Goal: Information Seeking & Learning: Find specific page/section

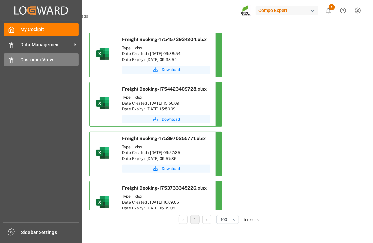
click at [9, 64] on div "Customer View Customer View" at bounding box center [41, 60] width 75 height 13
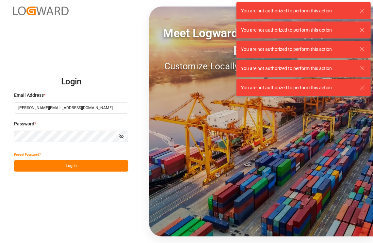
click at [77, 165] on button "Log In" at bounding box center [71, 166] width 114 height 11
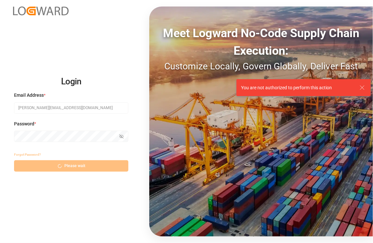
click at [77, 165] on div "Forgot Password? Please wait" at bounding box center [71, 160] width 114 height 23
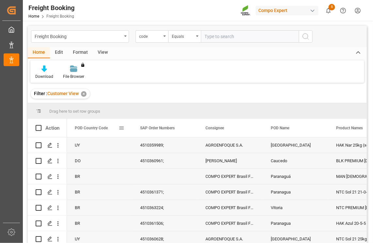
click at [123, 128] on span at bounding box center [121, 128] width 6 height 6
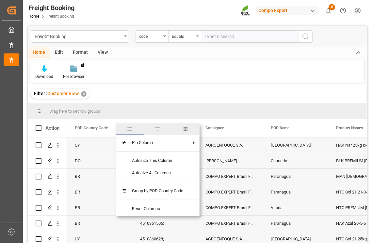
click at [160, 132] on span "filter" at bounding box center [158, 129] width 6 height 6
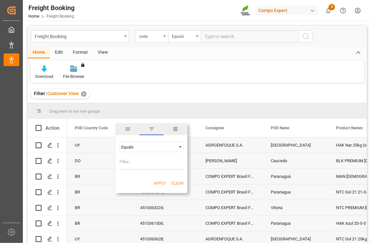
click at [145, 146] on div "Equals" at bounding box center [148, 147] width 55 height 5
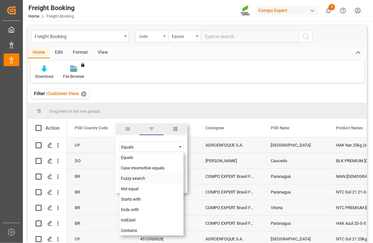
click at [147, 179] on div "Fuzzy search" at bounding box center [151, 178] width 64 height 10
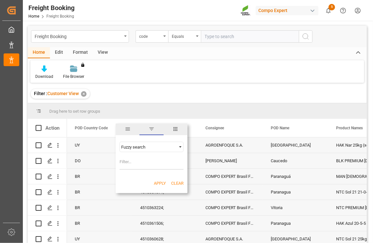
click at [138, 166] on input "Filter Value" at bounding box center [151, 163] width 64 height 13
type input "CL"
click at [163, 181] on button "Apply" at bounding box center [160, 183] width 12 height 7
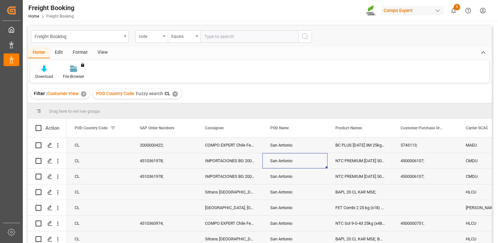
click at [315, 169] on div "San Antonio" at bounding box center [295, 160] width 65 height 15
click at [349, 126] on span "Product Names" at bounding box center [349, 128] width 27 height 5
click at [359, 190] on div "BAPL 20 CL KAR MSE;" at bounding box center [360, 192] width 65 height 15
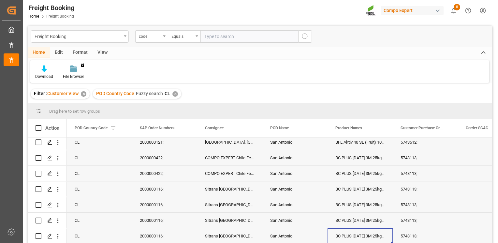
scroll to position [347, 0]
click at [372, 130] on span at bounding box center [382, 128] width 6 height 6
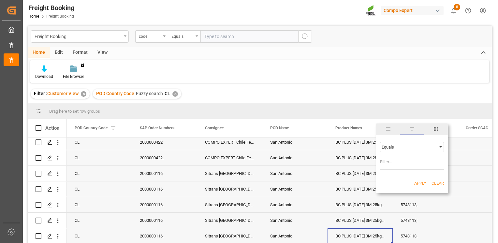
click at [372, 147] on div "Equals" at bounding box center [409, 147] width 55 height 5
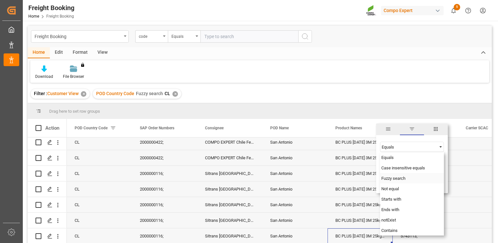
click at [372, 179] on span "Fuzzy search" at bounding box center [394, 178] width 24 height 5
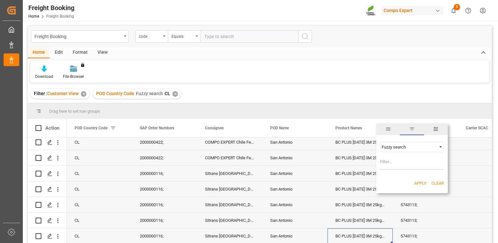
click at [372, 165] on input "Filter Value" at bounding box center [412, 163] width 64 height 13
type input "Buffer"
click at [372, 183] on button "Apply" at bounding box center [421, 183] width 12 height 7
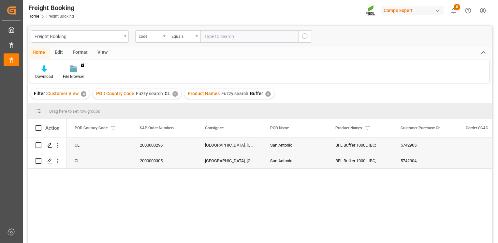
click at [372, 207] on div "CL 2000000296; [GEOGRAPHIC_DATA], Sitrans San Antonio San Antonio BFL Buffer 10…" at bounding box center [279, 193] width 425 height 110
click at [372, 160] on div "BFL Buffer 1000L IBC;" at bounding box center [360, 160] width 65 height 15
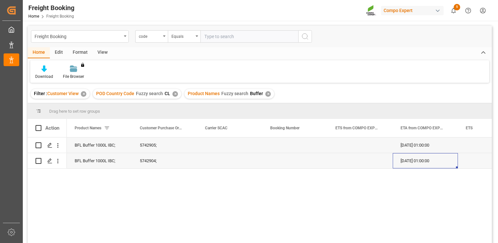
scroll to position [0, 294]
